Goal: Transaction & Acquisition: Purchase product/service

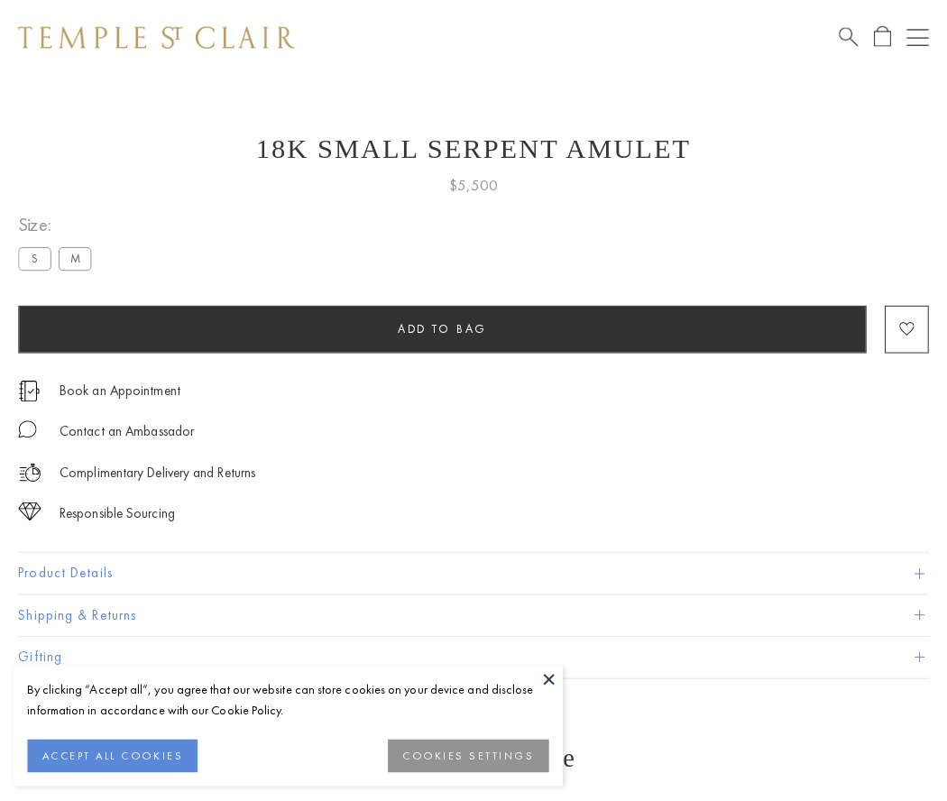
scroll to position [16, 0]
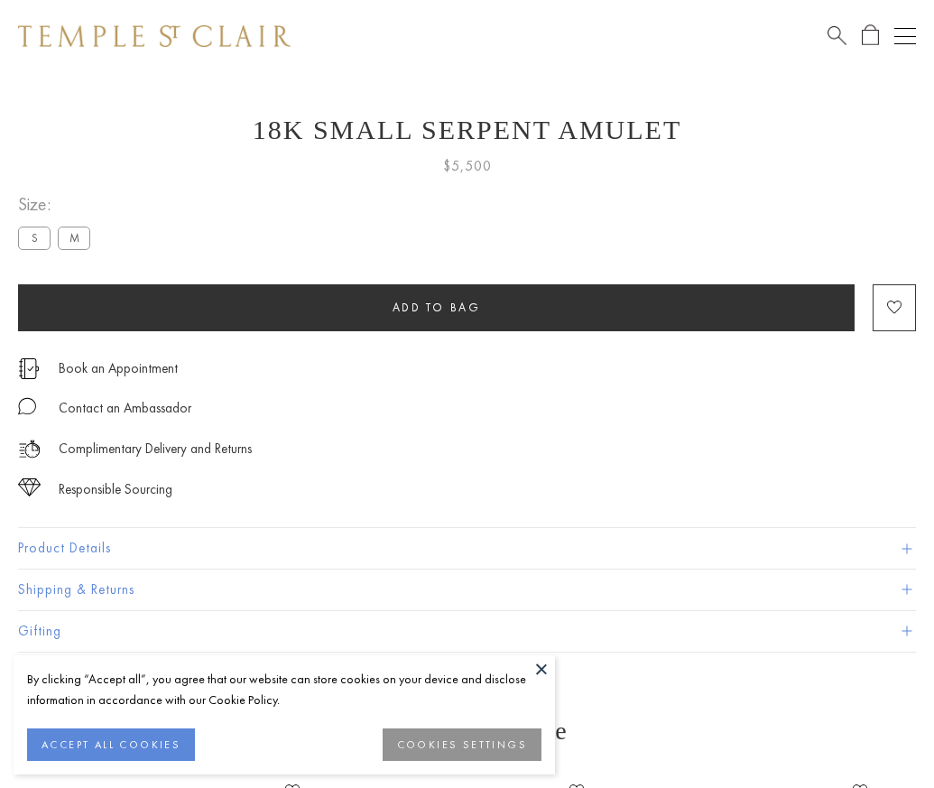
click at [436, 307] on span "Add to bag" at bounding box center [436, 307] width 88 height 15
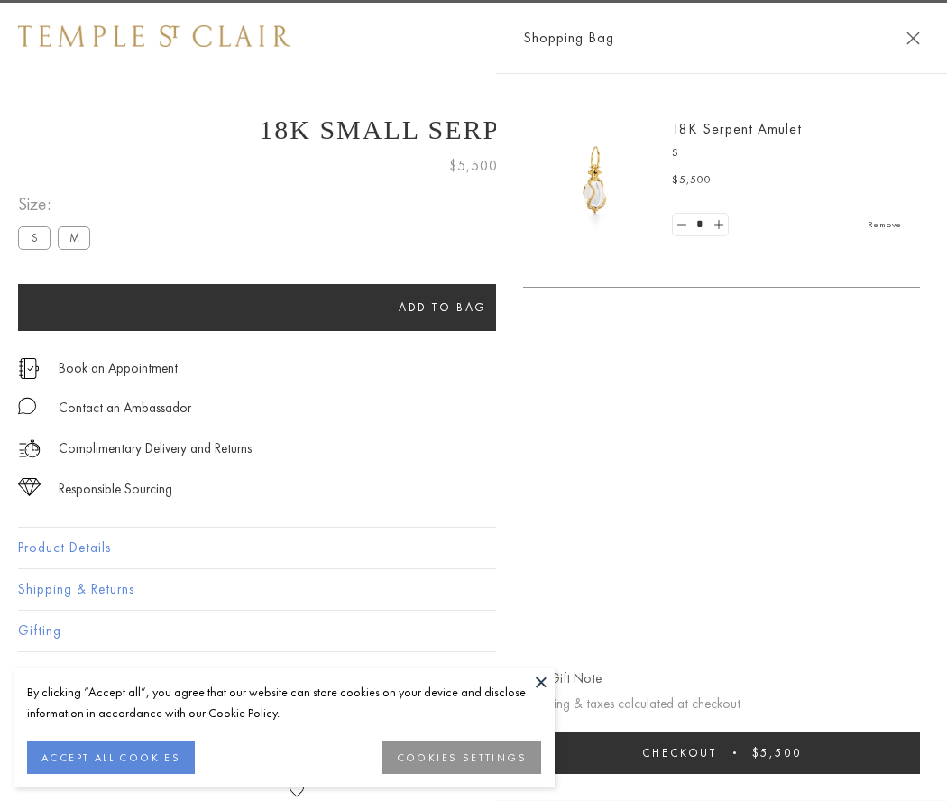
click at [920, 752] on button "Checkout $5,500" at bounding box center [721, 753] width 397 height 42
